Goal: Task Accomplishment & Management: Manage account settings

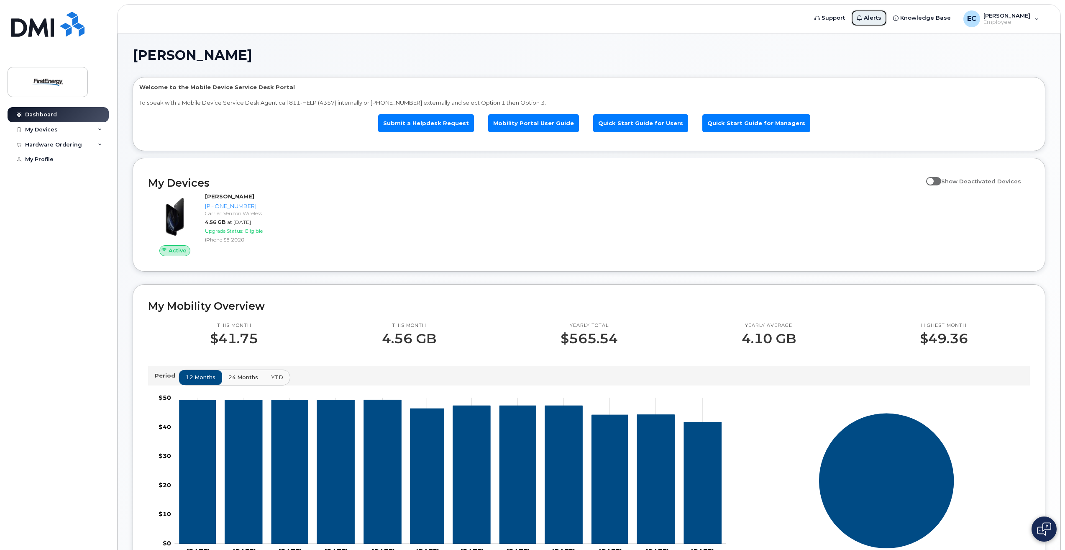
click at [868, 15] on span "Alerts" at bounding box center [873, 18] width 18 height 8
click at [918, 18] on span "Knowledge Base" at bounding box center [925, 18] width 51 height 8
click at [1036, 19] on div "EC [PERSON_NAME] Employee" at bounding box center [1000, 18] width 87 height 17
click at [373, 209] on div "Active [PERSON_NAME] [PHONE_NUMBER] Carrier: Verizon Wireless 4.56 GB at [DATE]…" at bounding box center [589, 224] width 892 height 74
click at [44, 160] on div "My Profile" at bounding box center [39, 159] width 28 height 7
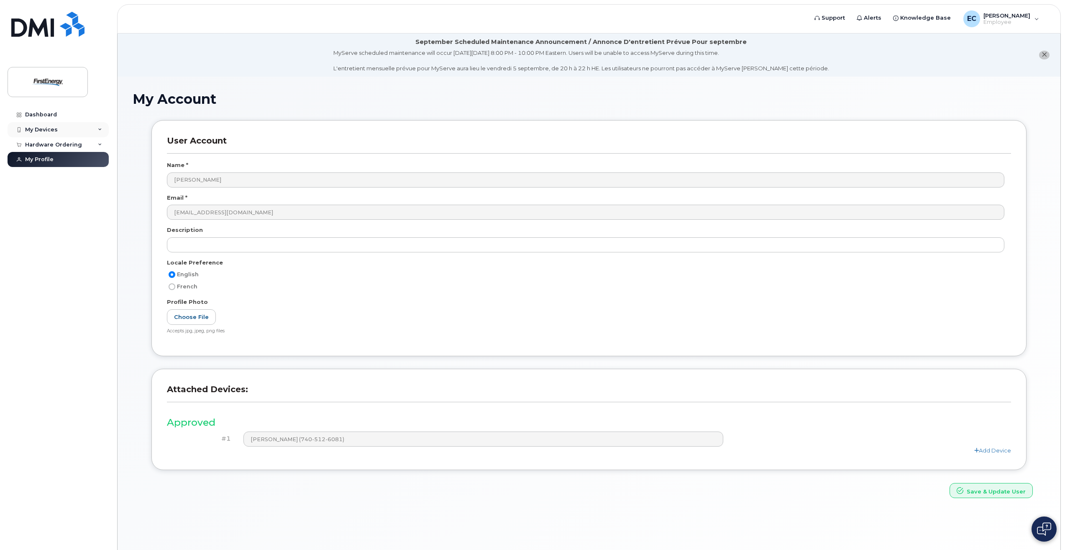
click at [32, 128] on div "My Devices" at bounding box center [41, 129] width 33 height 7
click at [33, 114] on div "Dashboard" at bounding box center [41, 114] width 32 height 7
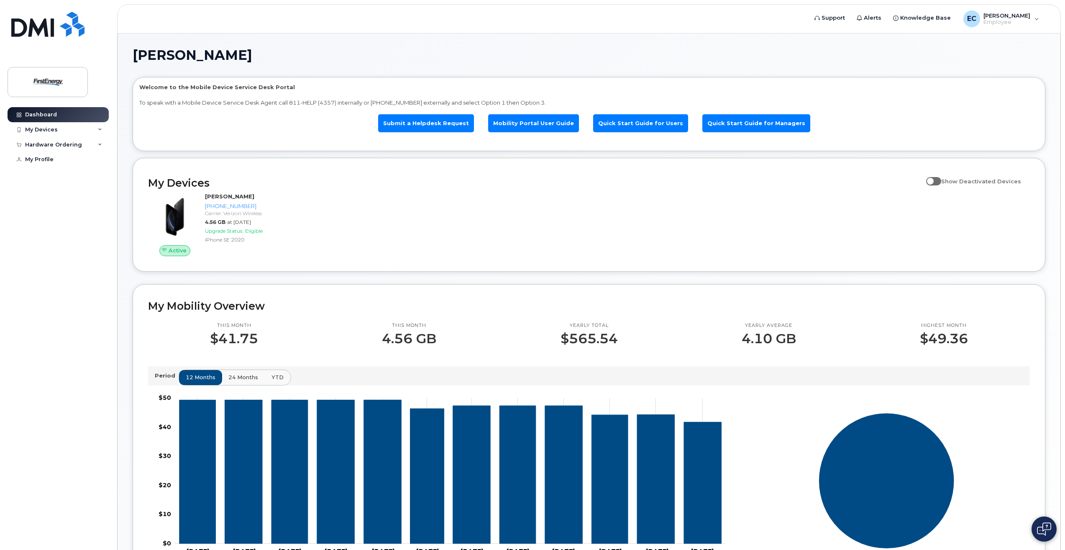
click at [274, 375] on span "YTD" at bounding box center [277, 377] width 12 height 8
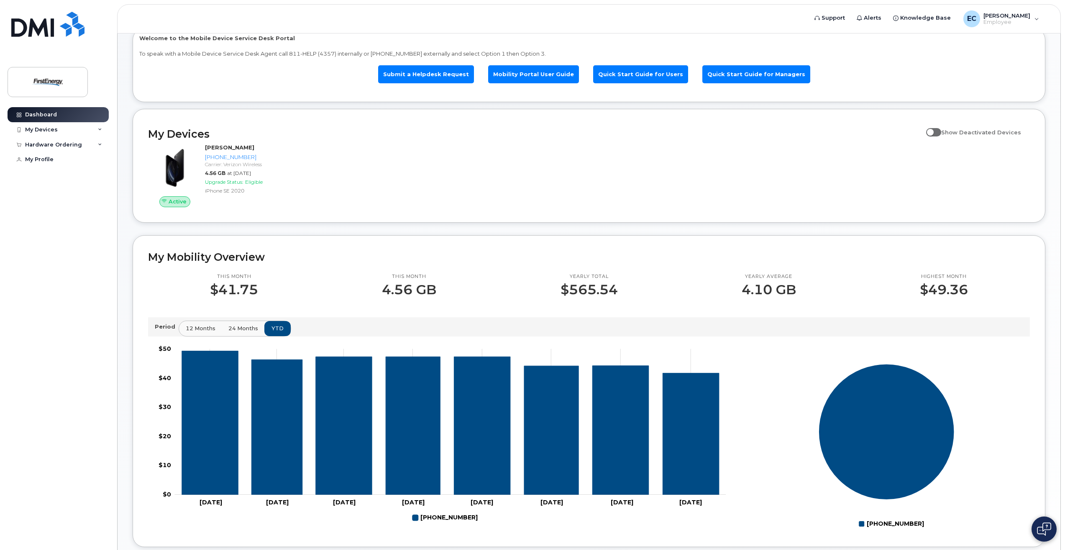
scroll to position [125, 0]
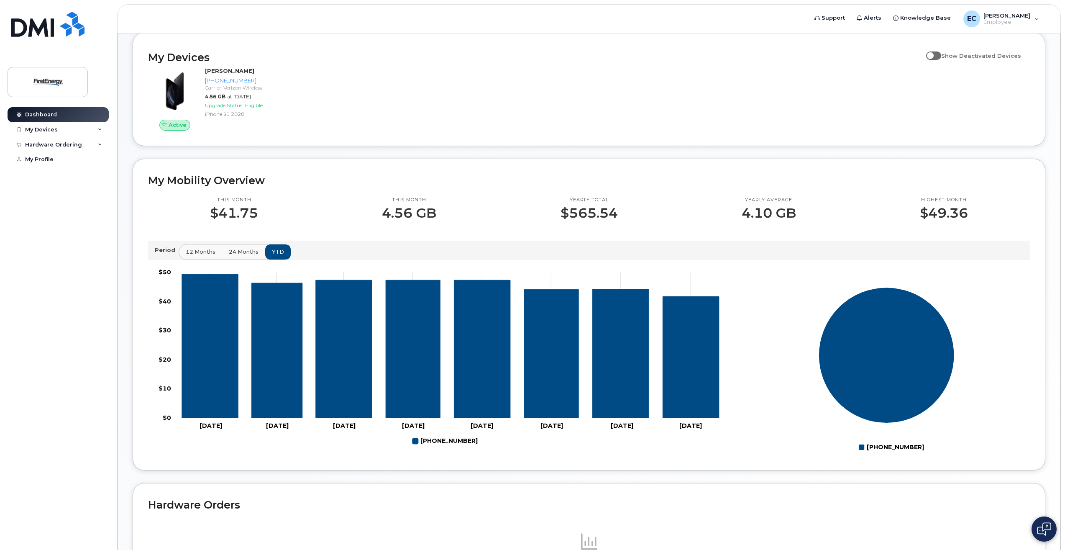
click at [245, 252] on span "24 months" at bounding box center [244, 252] width 30 height 8
